Goal: Task Accomplishment & Management: Use online tool/utility

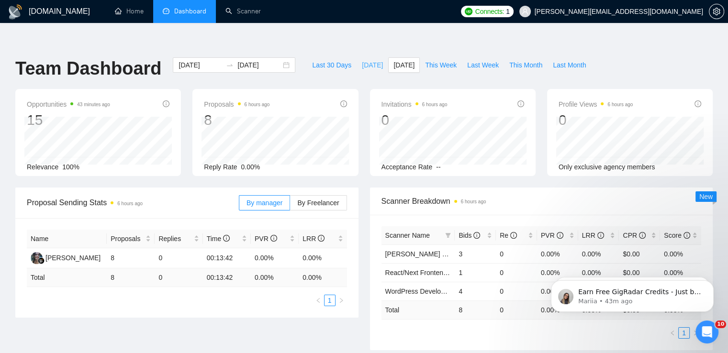
click at [363, 60] on span "[DATE]" at bounding box center [372, 65] width 21 height 11
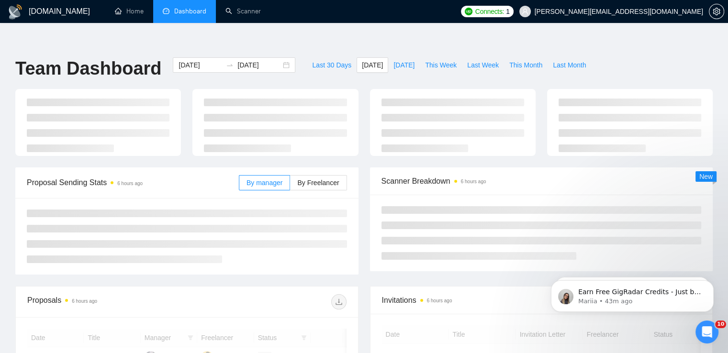
type input "[DATE]"
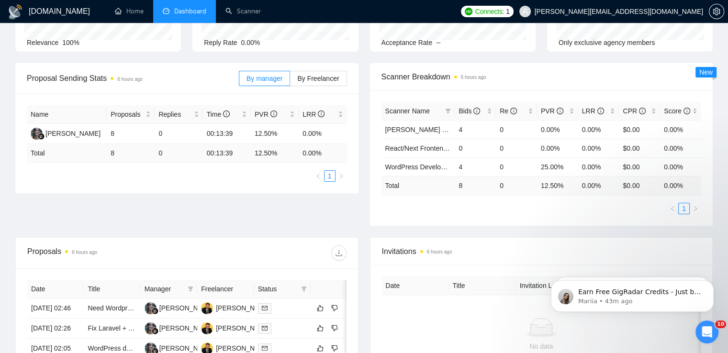
scroll to position [48, 0]
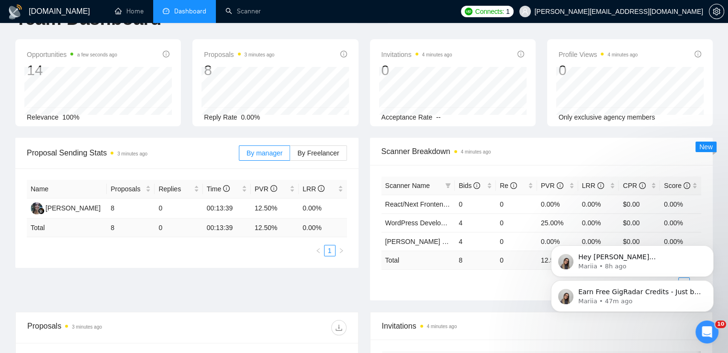
drag, startPoint x: 710, startPoint y: 248, endPoint x: 711, endPoint y: 274, distance: 25.9
click at [710, 248] on icon "Dismiss notification" at bounding box center [711, 249] width 4 height 4
click at [709, 285] on icon "Dismiss notification" at bounding box center [711, 283] width 5 height 5
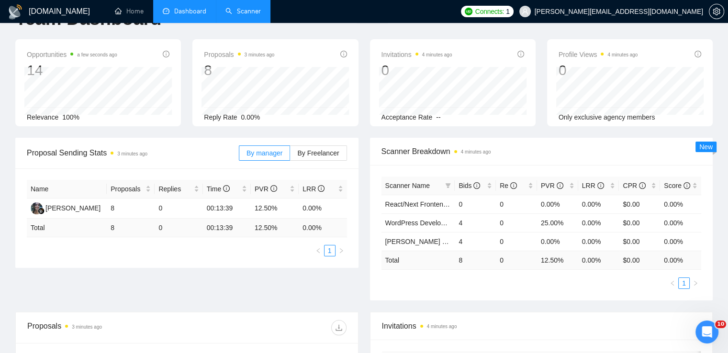
click at [242, 15] on link "Scanner" at bounding box center [243, 11] width 35 height 8
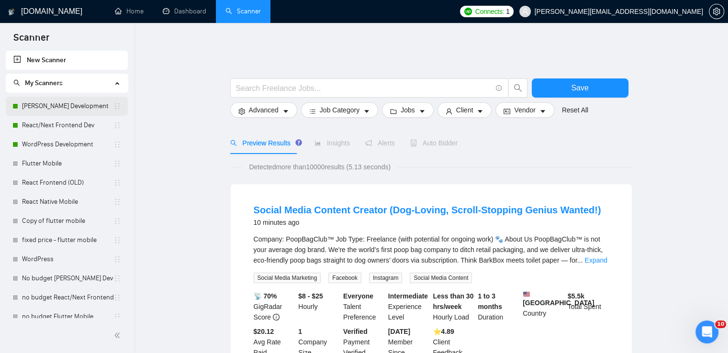
click at [27, 102] on link "[PERSON_NAME] Development" at bounding box center [67, 106] width 91 height 19
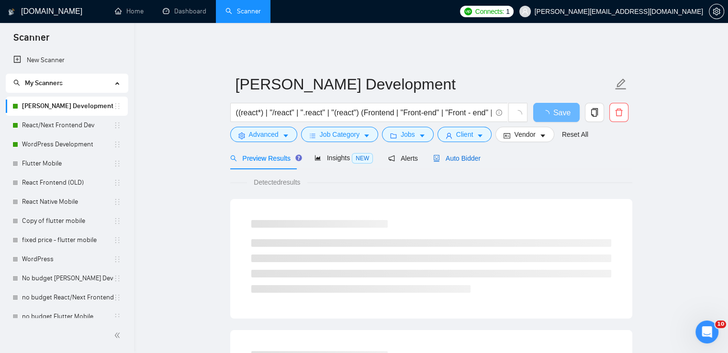
click at [448, 155] on span "Auto Bidder" at bounding box center [456, 159] width 47 height 8
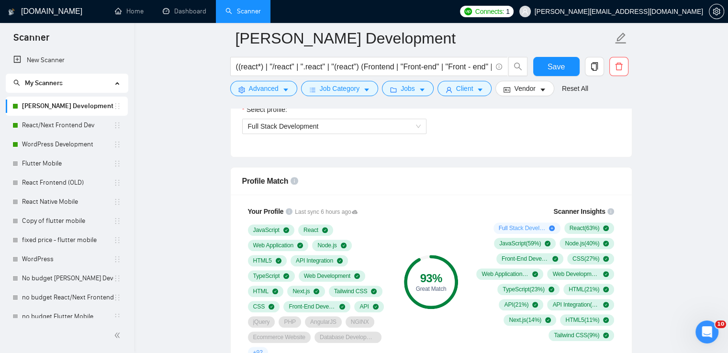
scroll to position [622, 0]
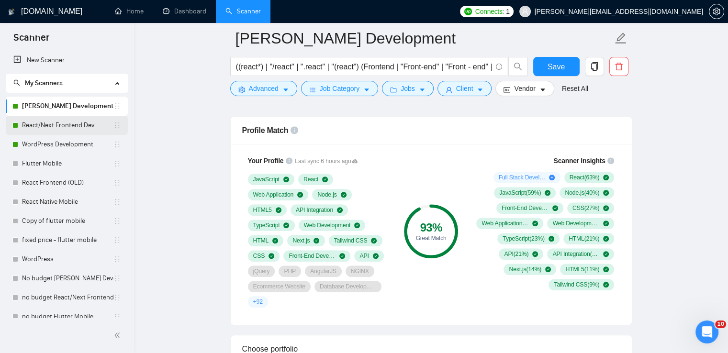
click at [37, 131] on link "React/Next Frontend Dev" at bounding box center [67, 125] width 91 height 19
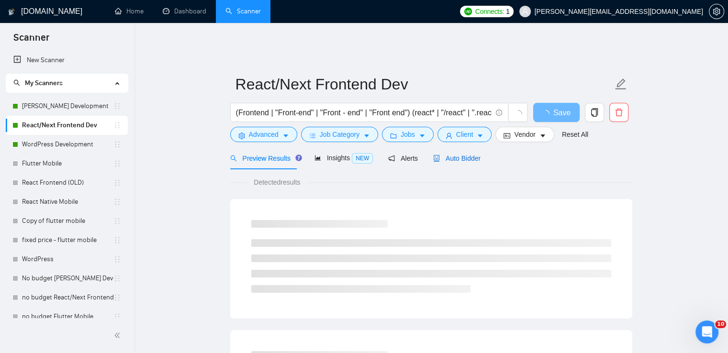
click at [459, 155] on span "Auto Bidder" at bounding box center [456, 159] width 47 height 8
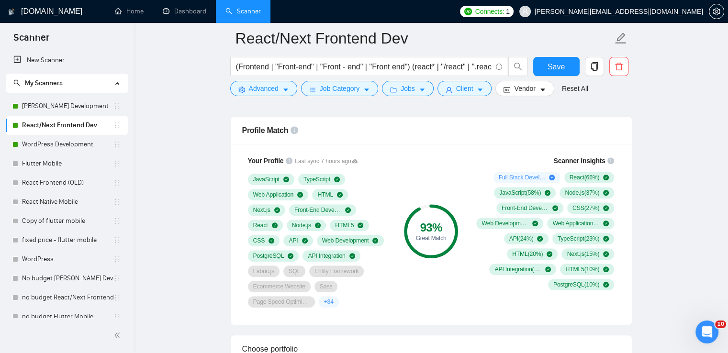
scroll to position [575, 0]
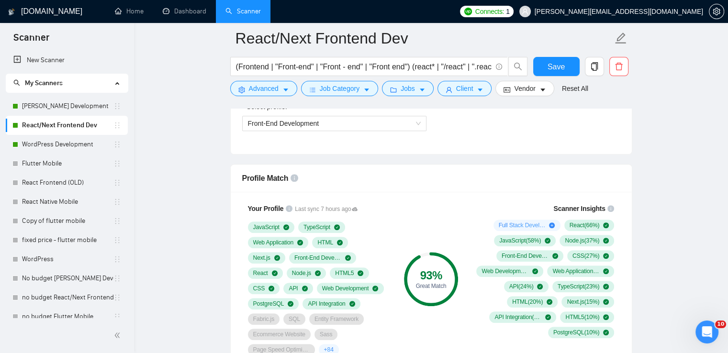
click at [428, 172] on div "Profile Match" at bounding box center [431, 178] width 378 height 27
